Goal: Task Accomplishment & Management: Manage account settings

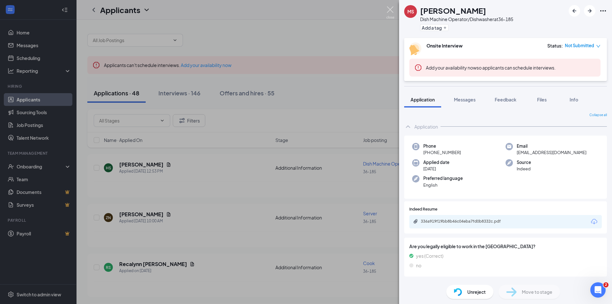
drag, startPoint x: 390, startPoint y: 9, endPoint x: 84, endPoint y: 100, distance: 319.2
click at [390, 9] on img at bounding box center [391, 12] width 8 height 12
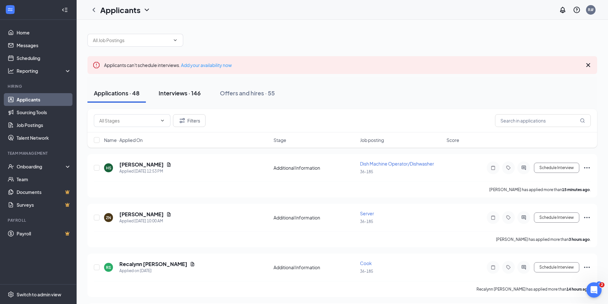
click at [183, 96] on div "Interviews · 146" at bounding box center [180, 93] width 42 height 8
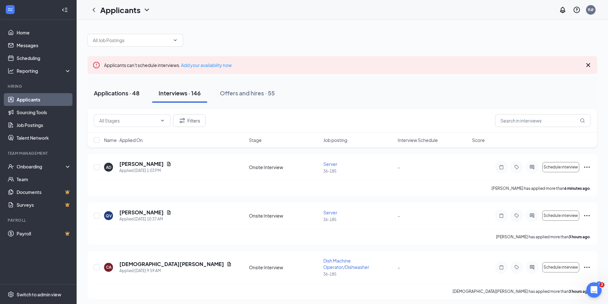
click at [126, 94] on div "Applications · 48" at bounding box center [117, 93] width 46 height 8
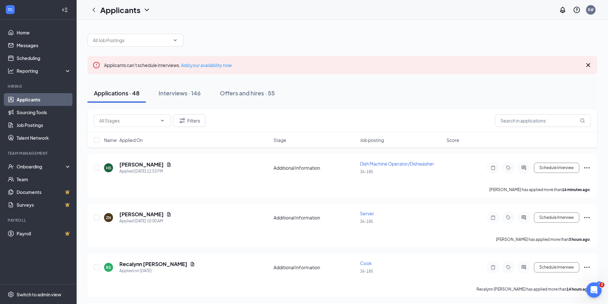
click at [586, 66] on icon "Cross" at bounding box center [588, 65] width 8 height 8
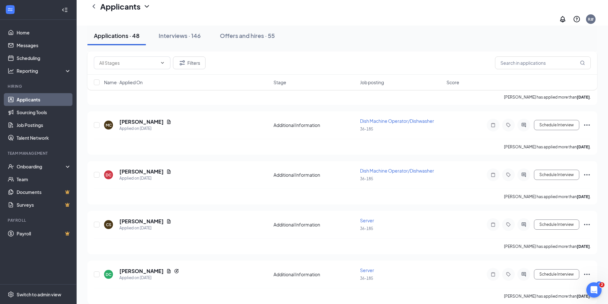
scroll to position [1373, 0]
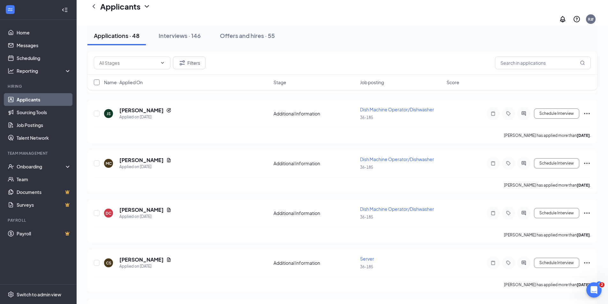
click at [95, 82] on input "checkbox" at bounding box center [97, 82] width 6 height 6
checkbox input "true"
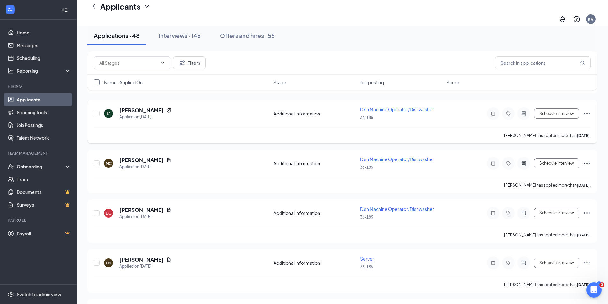
checkbox input "true"
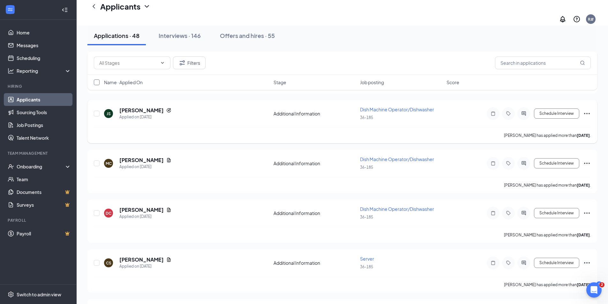
checkbox input "true"
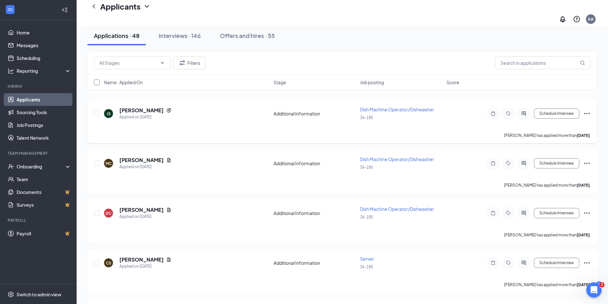
checkbox input "true"
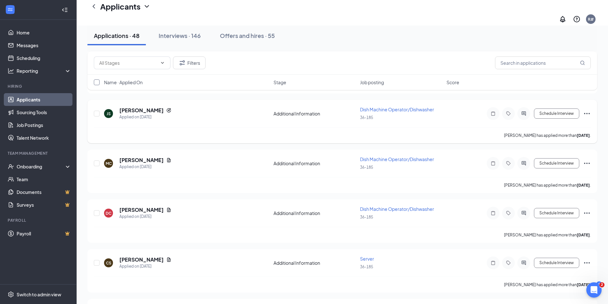
checkbox input "true"
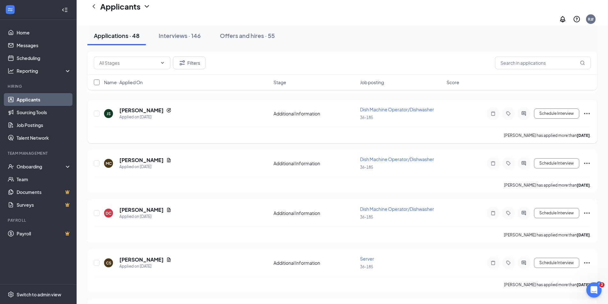
checkbox input "true"
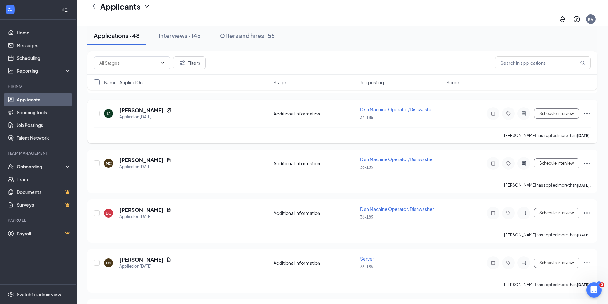
checkbox input "true"
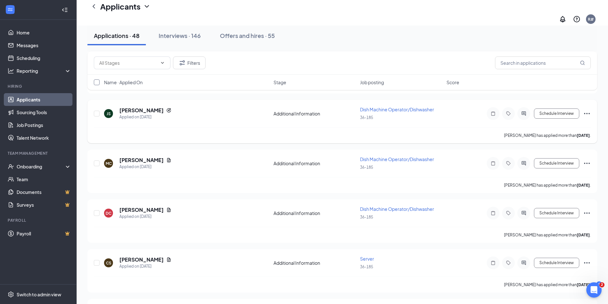
checkbox input "true"
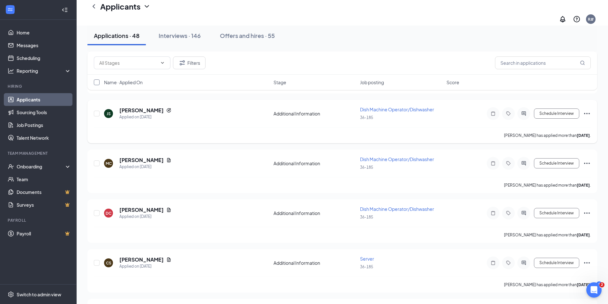
checkbox input "true"
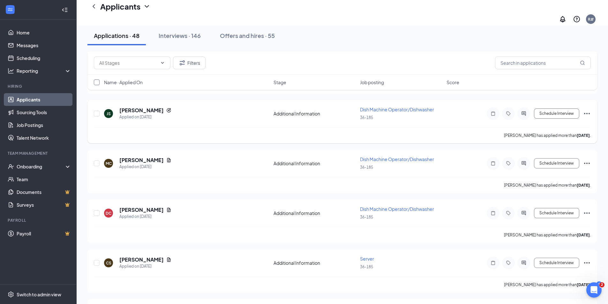
checkbox input "true"
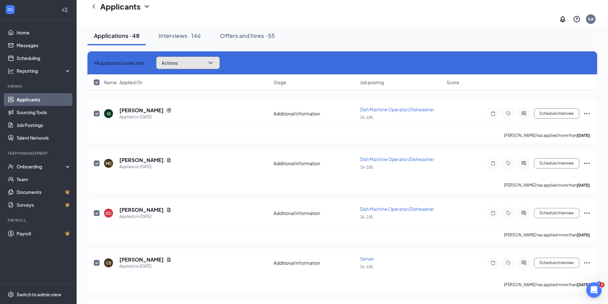
click at [212, 62] on icon "ChevronDown" at bounding box center [210, 63] width 4 height 3
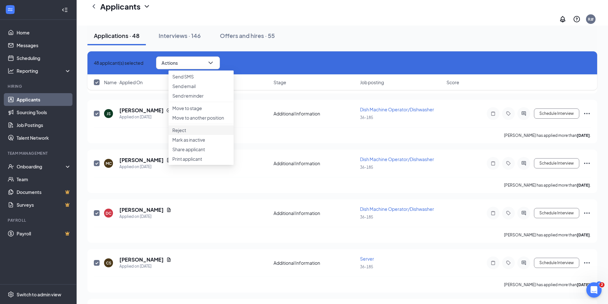
click at [184, 133] on p "Reject" at bounding box center [200, 130] width 57 height 6
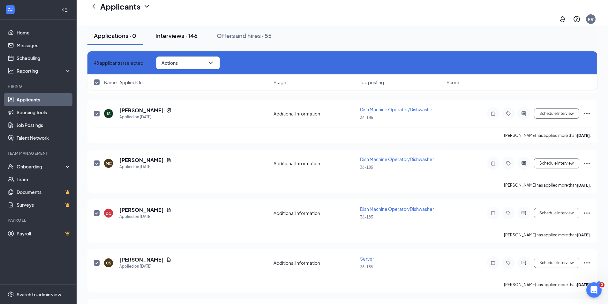
click at [176, 35] on div "Interviews · 146" at bounding box center [176, 36] width 42 height 8
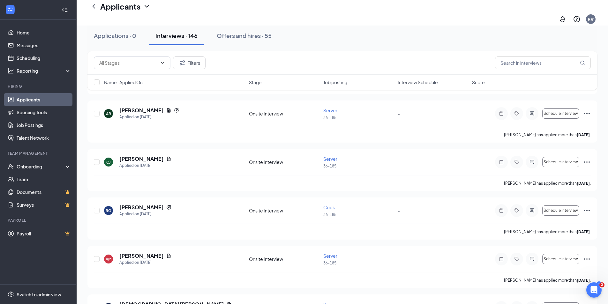
scroll to position [4672, 0]
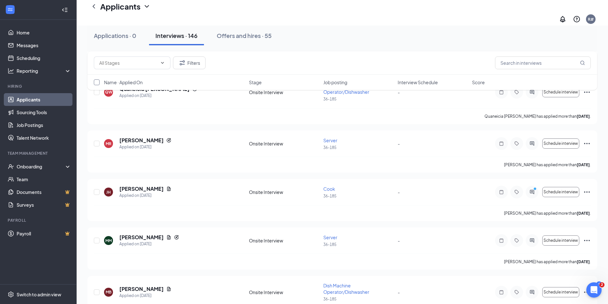
click at [96, 83] on input "checkbox" at bounding box center [97, 82] width 6 height 6
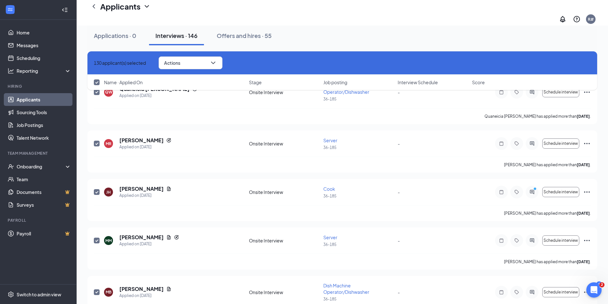
checkbox input "true"
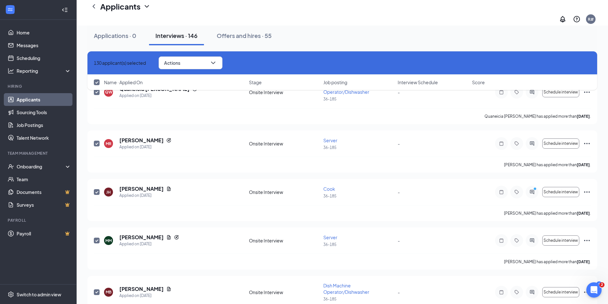
checkbox input "true"
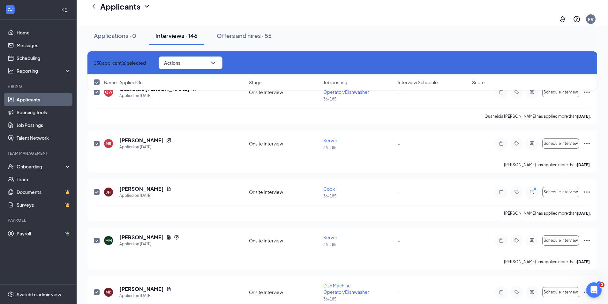
checkbox input "true"
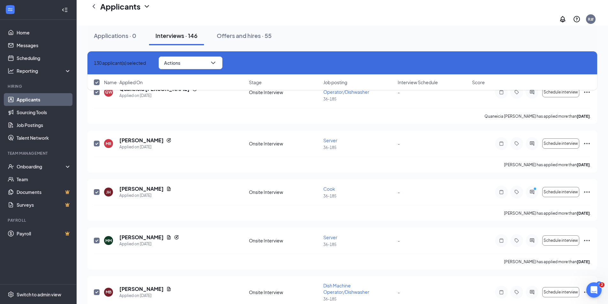
checkbox input "true"
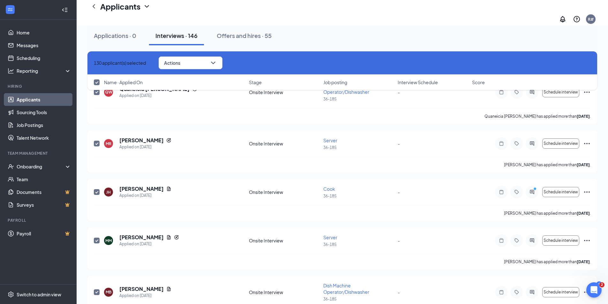
checkbox input "true"
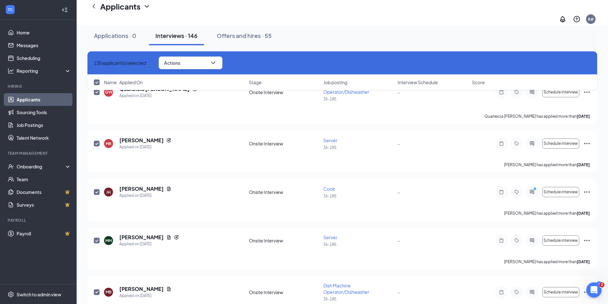
checkbox input "true"
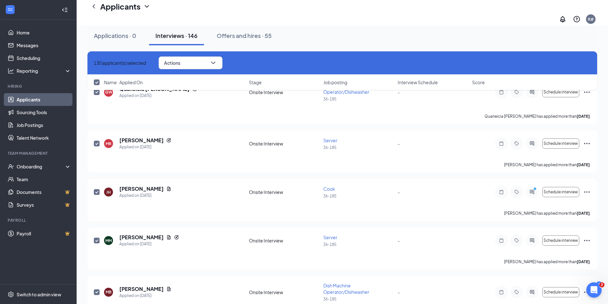
checkbox input "true"
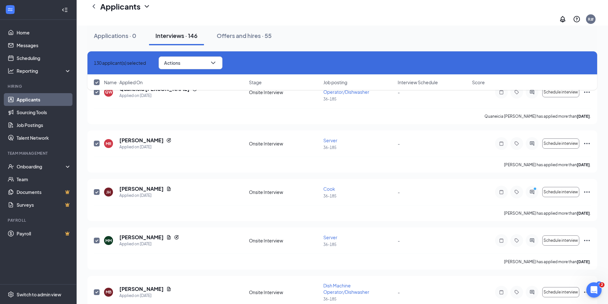
checkbox input "true"
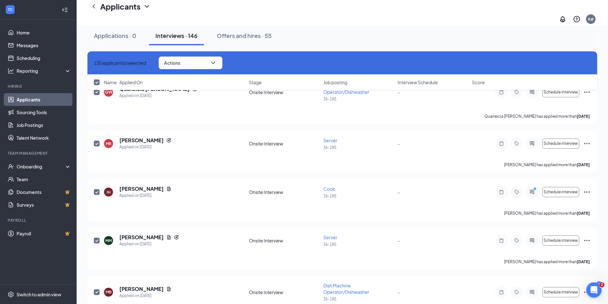
checkbox input "true"
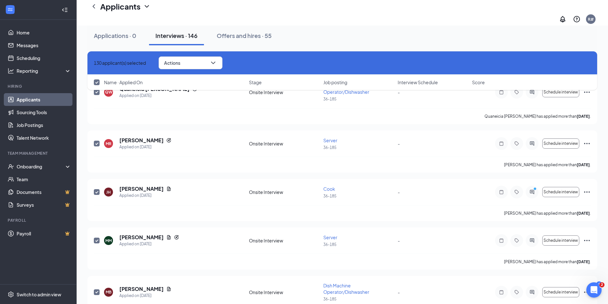
checkbox input "true"
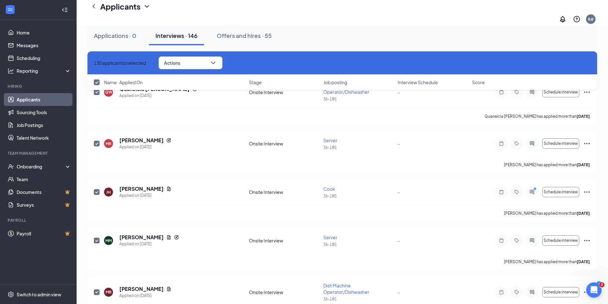
checkbox input "true"
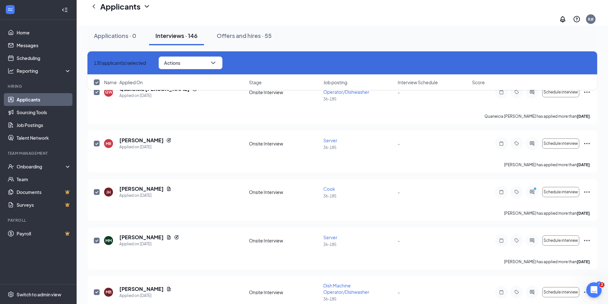
checkbox input "true"
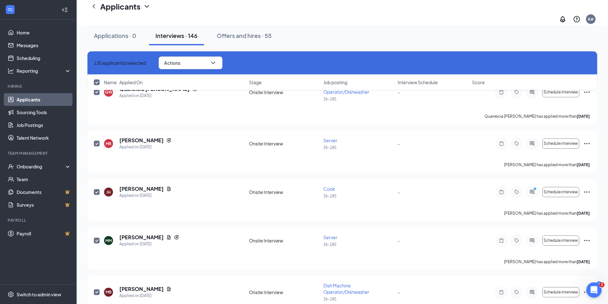
checkbox input "true"
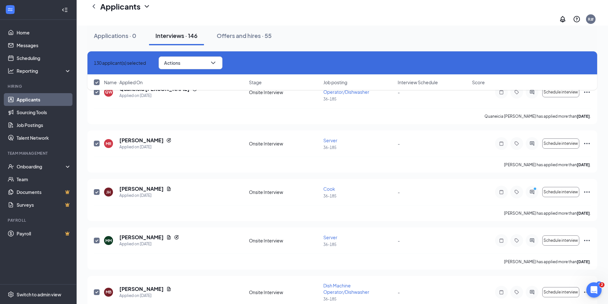
checkbox input "true"
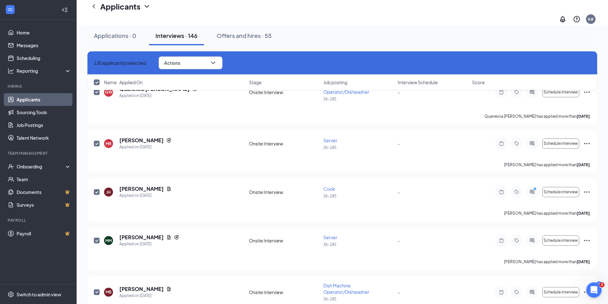
checkbox input "true"
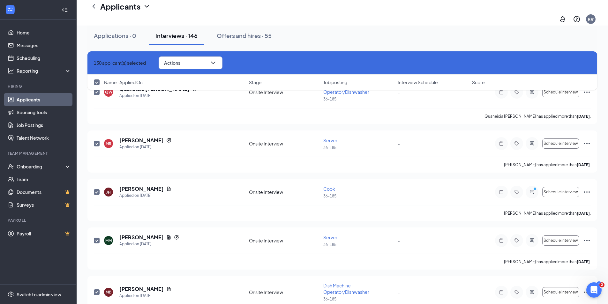
checkbox input "true"
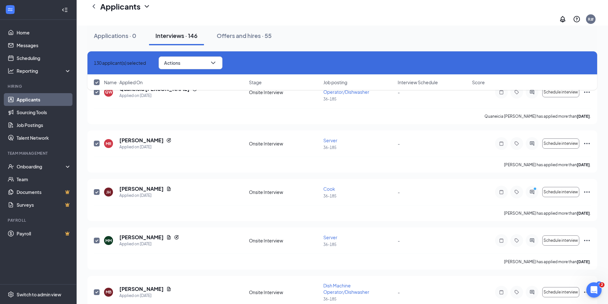
checkbox input "true"
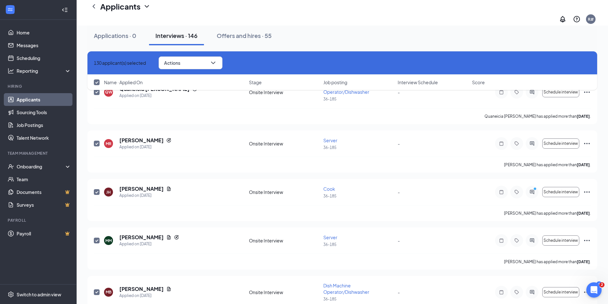
checkbox input "true"
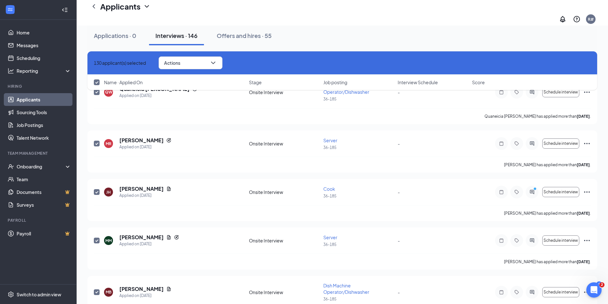
checkbox input "true"
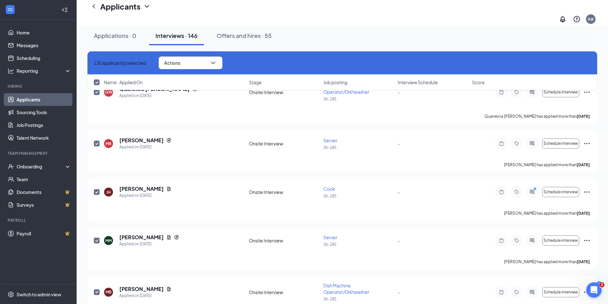
checkbox input "true"
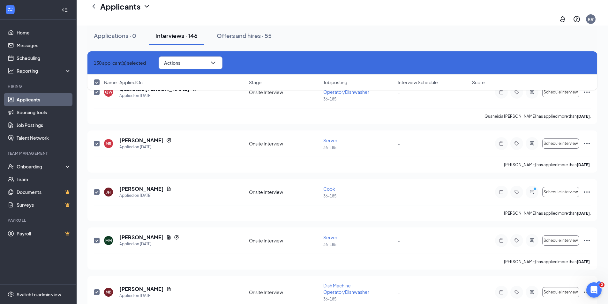
checkbox input "true"
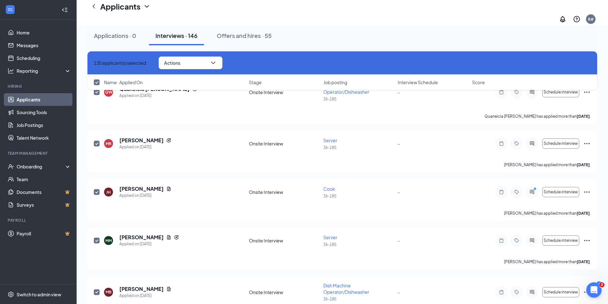
checkbox input "true"
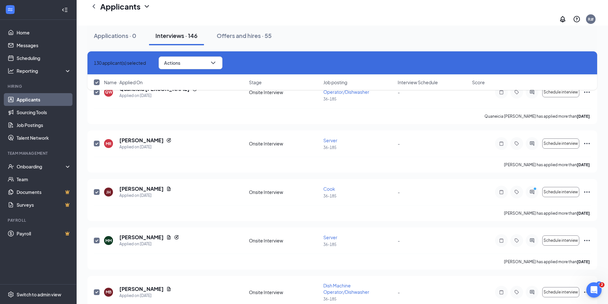
checkbox input "true"
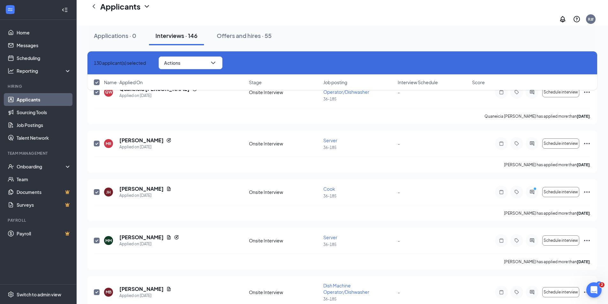
checkbox input "true"
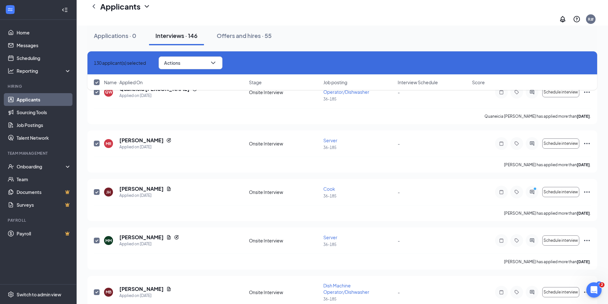
checkbox input "true"
click at [217, 62] on icon "ChevronDown" at bounding box center [213, 63] width 8 height 8
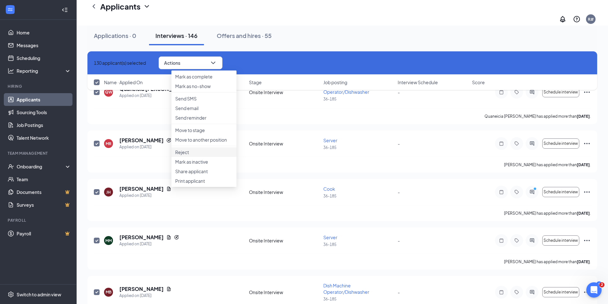
click at [185, 155] on p "Reject" at bounding box center [203, 152] width 57 height 6
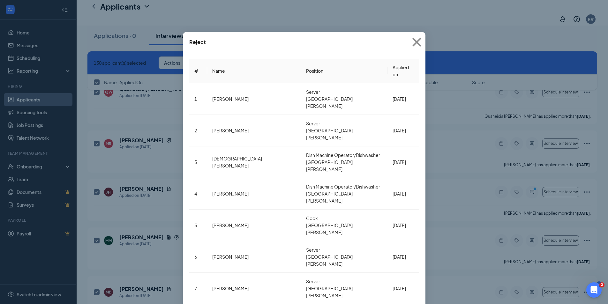
click at [337, 9] on div "Reject # Name Position Applied on 1 [PERSON_NAME] Server [GEOGRAPHIC_DATA] [DAT…" at bounding box center [304, 152] width 608 height 304
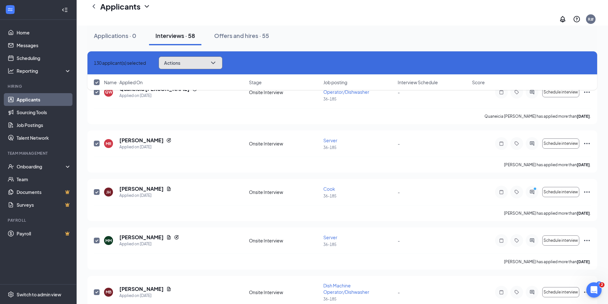
click at [198, 62] on button "Actions" at bounding box center [191, 62] width 64 height 13
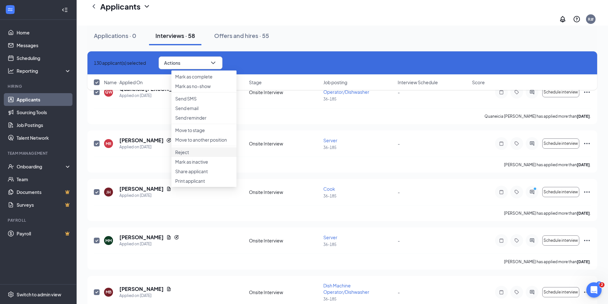
click at [182, 155] on p "Reject" at bounding box center [203, 152] width 57 height 6
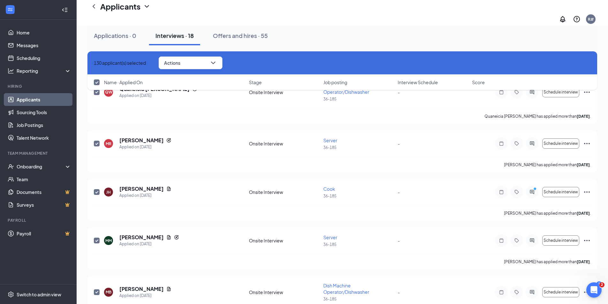
checkbox input "false"
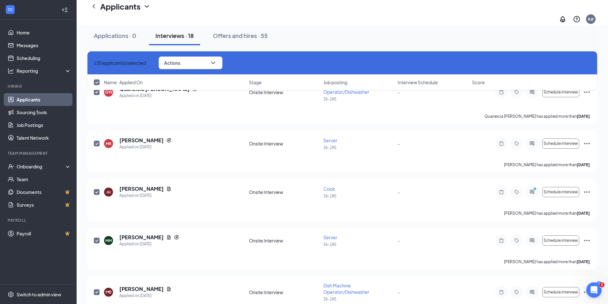
checkbox input "false"
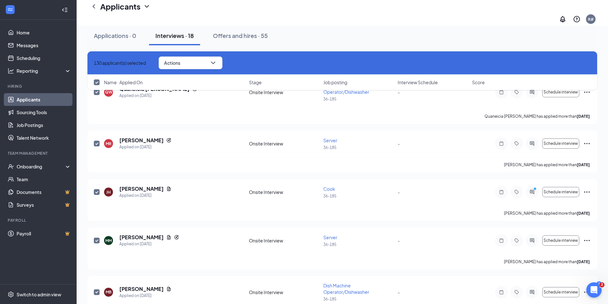
checkbox input "false"
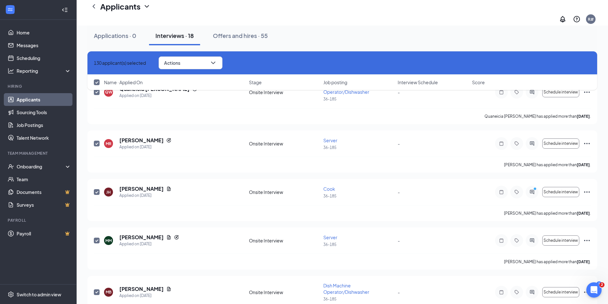
checkbox input "false"
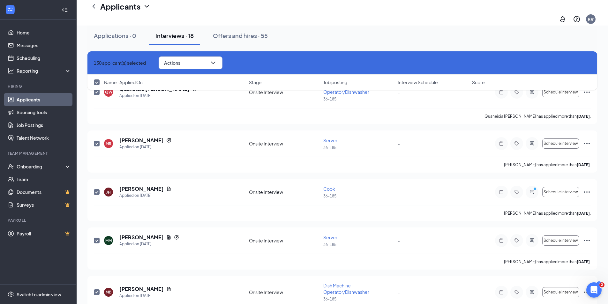
checkbox input "false"
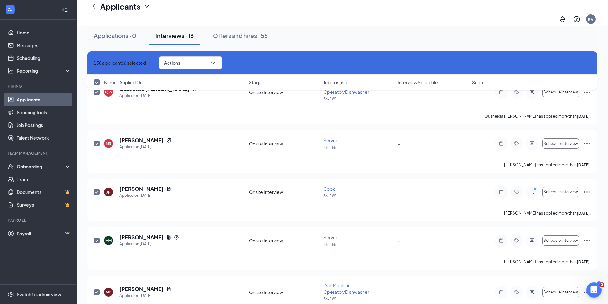
checkbox input "false"
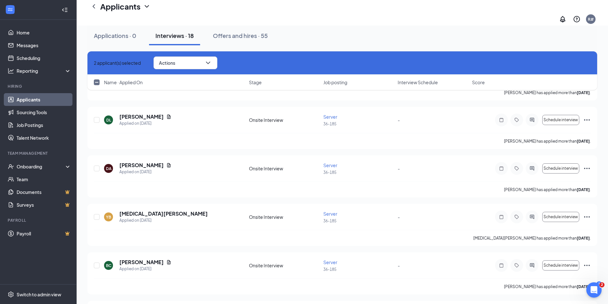
scroll to position [4576, 0]
